Goal: Transaction & Acquisition: Purchase product/service

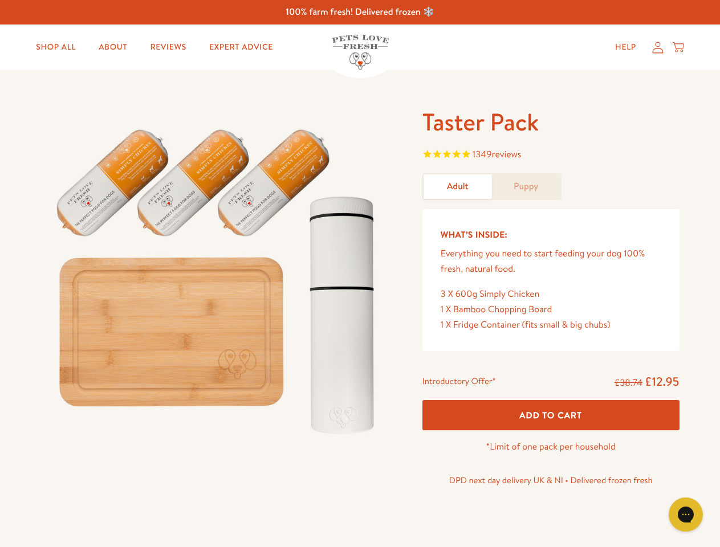
click at [360, 274] on img at bounding box center [218, 277] width 354 height 340
click at [551, 156] on span "1349 reviews" at bounding box center [550, 155] width 257 height 17
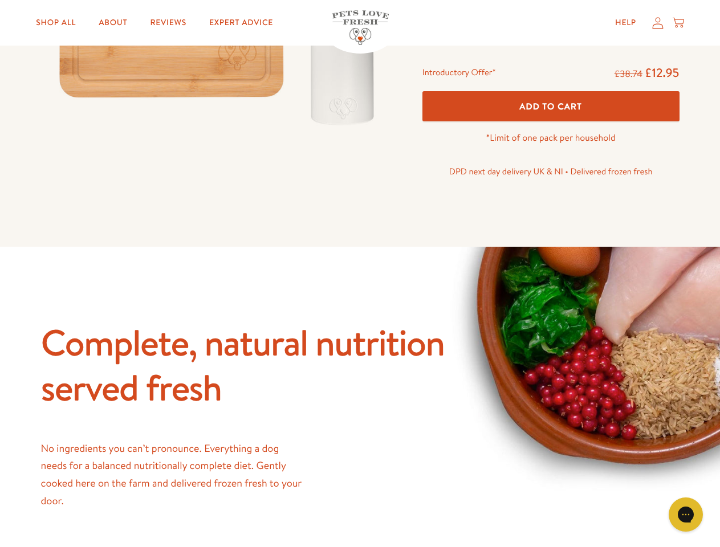
click at [551, 415] on div "Complete, natural nutrition served fresh No ingredients you can’t pronounce. Ev…" at bounding box center [360, 524] width 638 height 409
click at [686, 515] on icon "Gorgias live chat" at bounding box center [685, 514] width 11 height 11
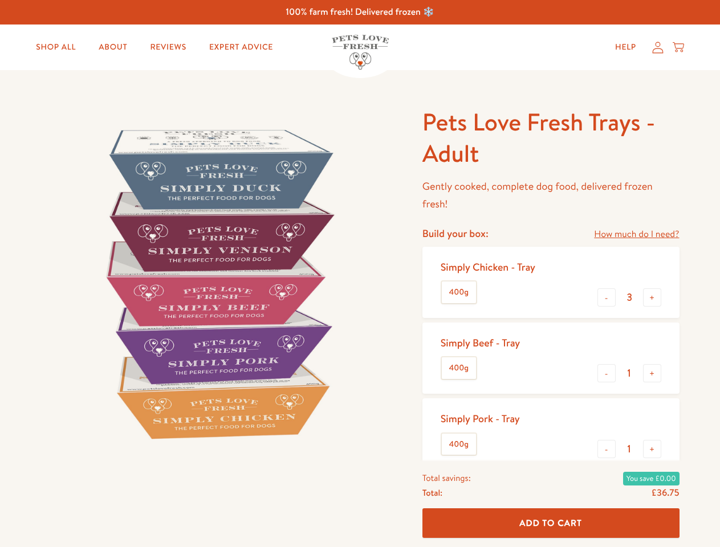
click at [360, 274] on img at bounding box center [218, 284] width 354 height 354
click at [636, 234] on link "How much do I need?" at bounding box center [636, 234] width 85 height 15
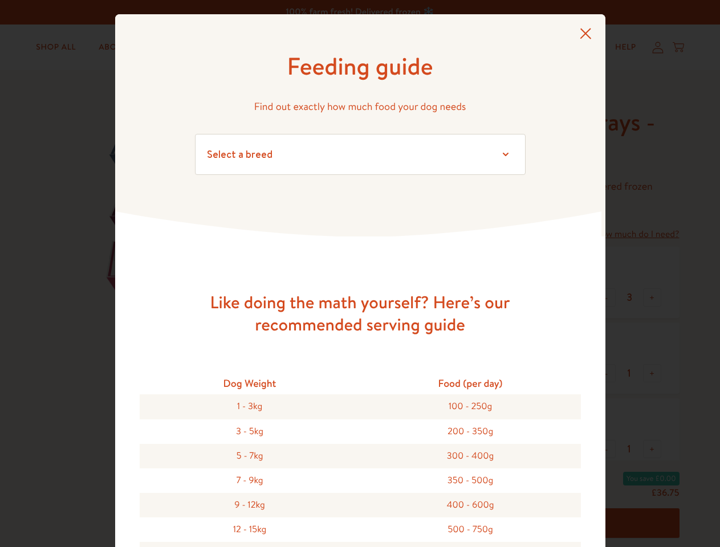
click at [606, 298] on div "Feeding guide Find out exactly how much food your dog needs Select a breed Affe…" at bounding box center [360, 273] width 720 height 547
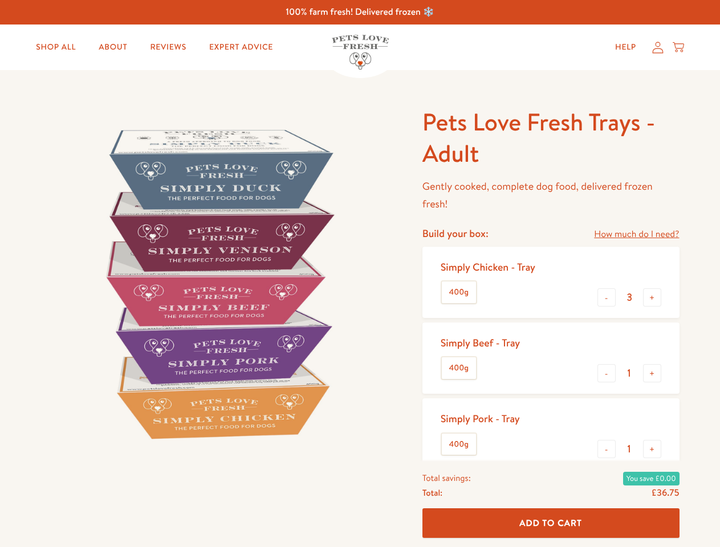
click at [652, 298] on button "+" at bounding box center [652, 297] width 18 height 18
type input "4"
click at [606, 373] on button "-" at bounding box center [606, 373] width 18 height 18
click at [652, 373] on button "+" at bounding box center [652, 373] width 18 height 18
type input "1"
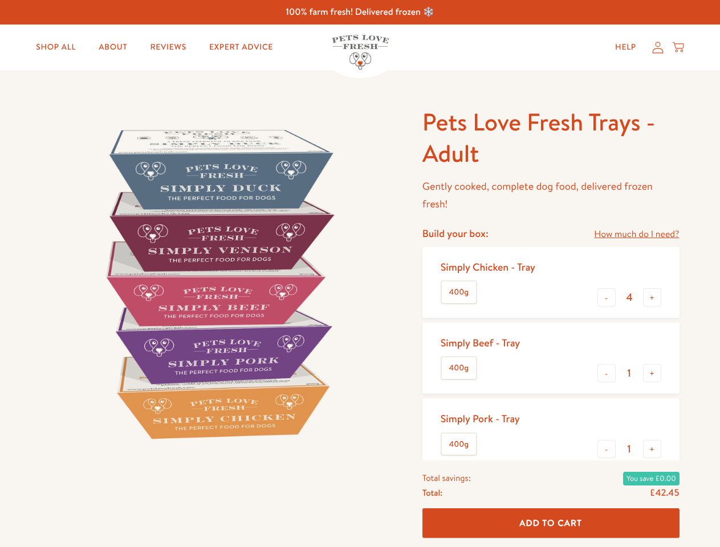
click at [606, 449] on button "-" at bounding box center [606, 449] width 18 height 18
click at [652, 449] on button "+" at bounding box center [652, 449] width 18 height 18
type input "1"
click at [551, 523] on span "Add To Cart" at bounding box center [550, 523] width 63 height 12
